Goal: Entertainment & Leisure: Consume media (video, audio)

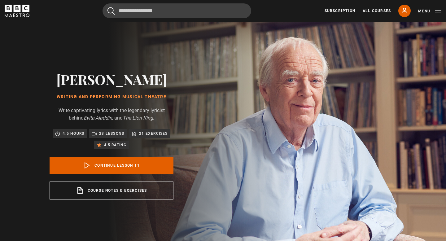
scroll to position [273, 0]
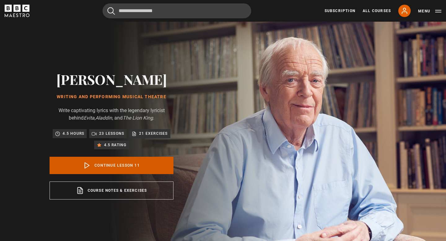
click at [122, 163] on link "Continue lesson 11" at bounding box center [112, 165] width 124 height 17
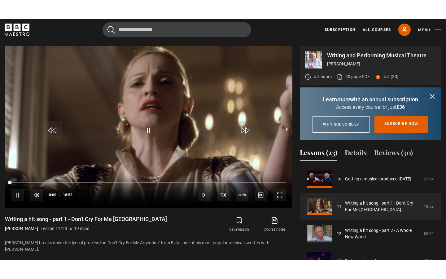
scroll to position [249, 0]
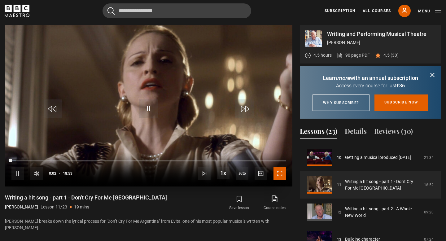
click at [279, 173] on span "Video Player" at bounding box center [280, 173] width 12 height 12
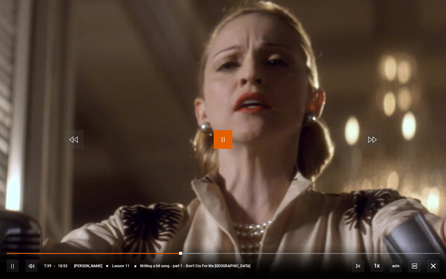
click at [224, 140] on span "Video Player" at bounding box center [223, 139] width 19 height 19
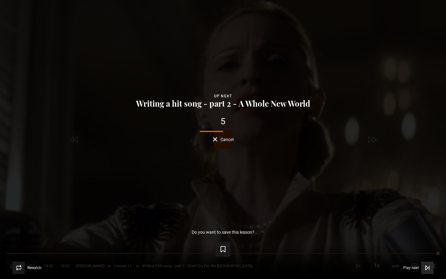
click at [426, 241] on icon "Video Player" at bounding box center [427, 268] width 2 height 4
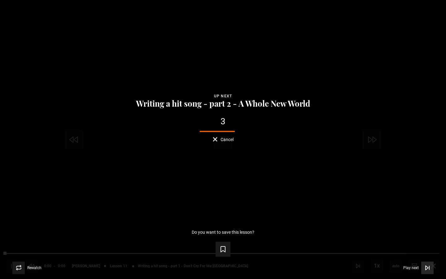
click at [415, 241] on span "Play next" at bounding box center [410, 268] width 15 height 4
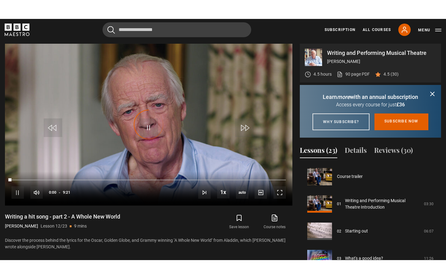
scroll to position [300, 0]
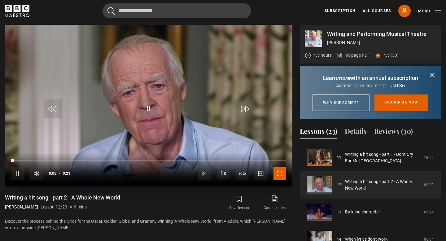
click at [278, 170] on span "Video Player" at bounding box center [280, 173] width 12 height 12
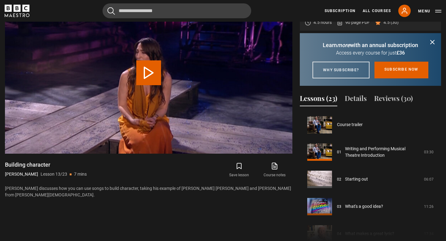
scroll to position [327, 0]
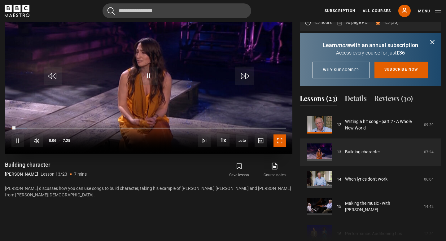
click at [279, 139] on span "Video Player" at bounding box center [280, 140] width 12 height 12
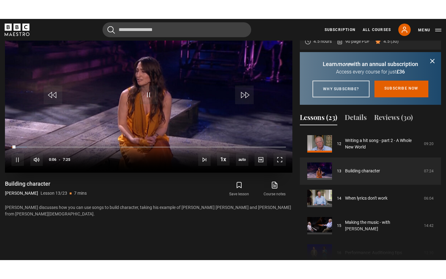
scroll to position [274, 0]
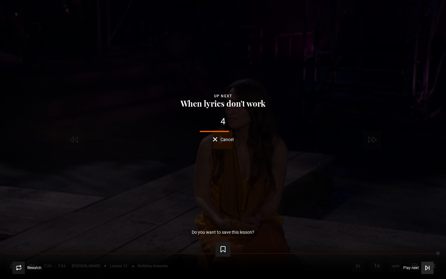
click at [407, 241] on span "Play next" at bounding box center [410, 268] width 15 height 4
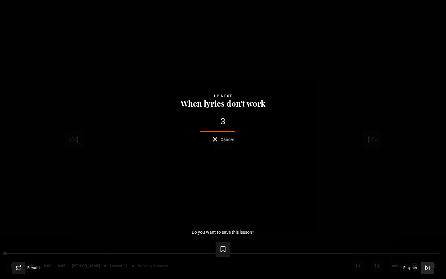
click at [426, 241] on icon "Video Player" at bounding box center [427, 268] width 2 height 4
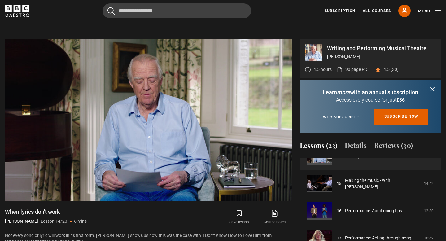
scroll to position [378, 0]
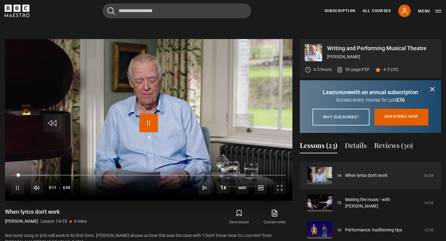
click at [146, 121] on span "Video Player" at bounding box center [148, 123] width 19 height 19
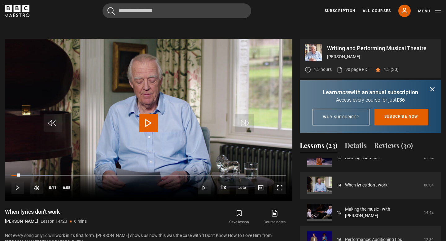
scroll to position [364, 0]
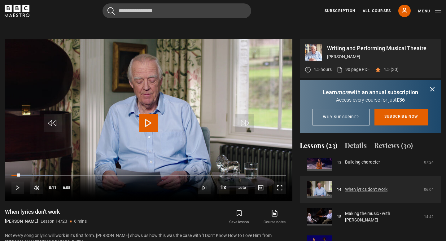
click at [360, 193] on link "When lyrics don't work" at bounding box center [366, 189] width 42 height 7
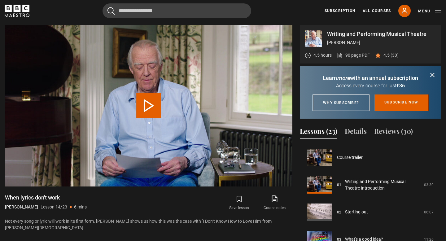
scroll to position [354, 0]
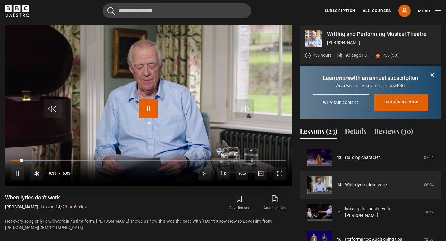
click at [152, 108] on span "Video Player" at bounding box center [148, 108] width 19 height 19
click at [17, 172] on span "Video Player" at bounding box center [17, 173] width 12 height 12
click at [52, 108] on span "Video Player" at bounding box center [53, 108] width 19 height 19
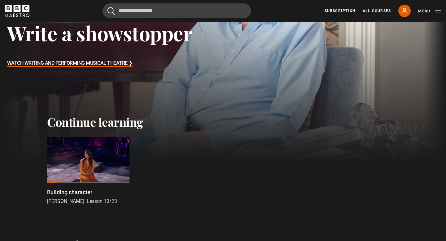
scroll to position [113, 0]
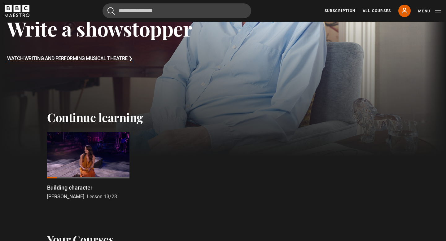
click at [91, 151] on div at bounding box center [88, 155] width 82 height 46
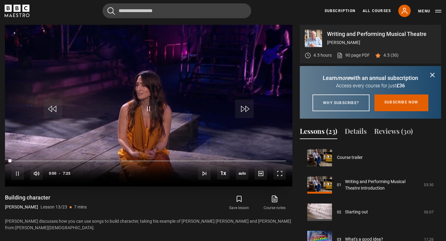
scroll to position [327, 0]
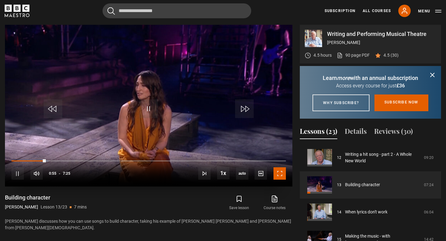
click at [280, 172] on span "Video Player" at bounding box center [280, 173] width 12 height 12
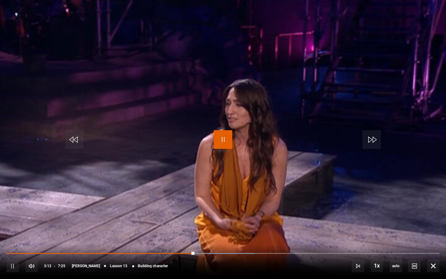
click at [224, 136] on span "Video Player" at bounding box center [223, 139] width 19 height 19
click at [222, 139] on span "Video Player" at bounding box center [223, 139] width 19 height 19
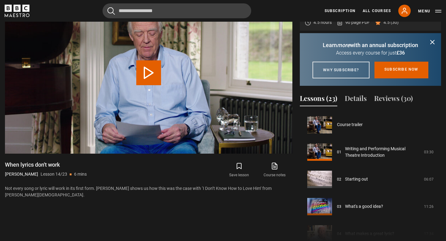
scroll to position [354, 0]
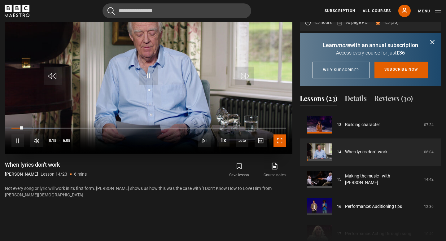
click at [281, 140] on span "Video Player" at bounding box center [280, 140] width 12 height 12
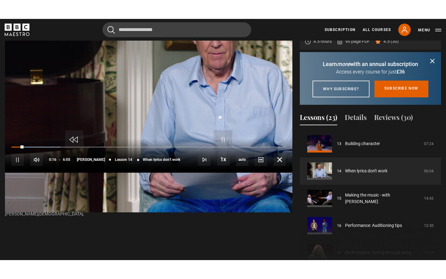
scroll to position [274, 0]
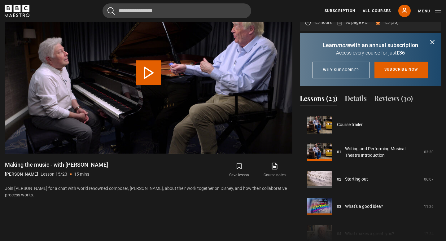
scroll to position [382, 0]
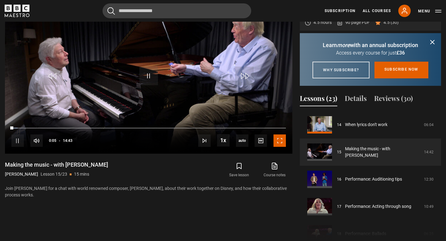
click at [281, 140] on span "Video Player" at bounding box center [280, 140] width 12 height 12
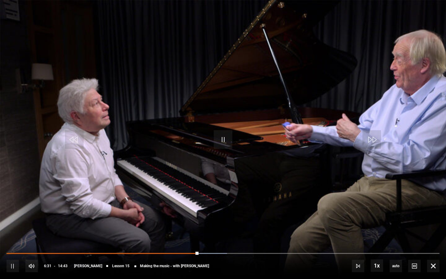
click at [188, 241] on div "10s Skip Back 10 seconds Pause 10s Skip Forward 10 seconds Loaded : 50.96% 06:1…" at bounding box center [223, 261] width 446 height 34
click at [188, 241] on div "10s Skip Back 10 seconds Pause 10s Skip Forward 10 seconds Loaded : 51.53% 06:1…" at bounding box center [223, 261] width 446 height 34
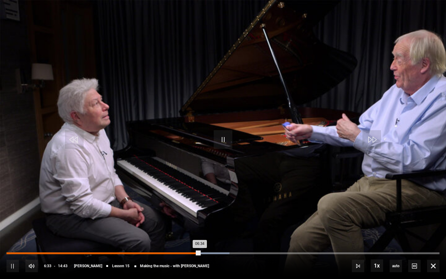
click at [188, 241] on div "Loaded : 51.53% 06:11 06:34" at bounding box center [223, 253] width 433 height 2
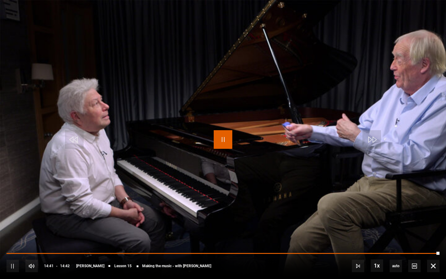
click at [222, 138] on span "Video Player" at bounding box center [223, 139] width 19 height 19
